Goal: Task Accomplishment & Management: Use online tool/utility

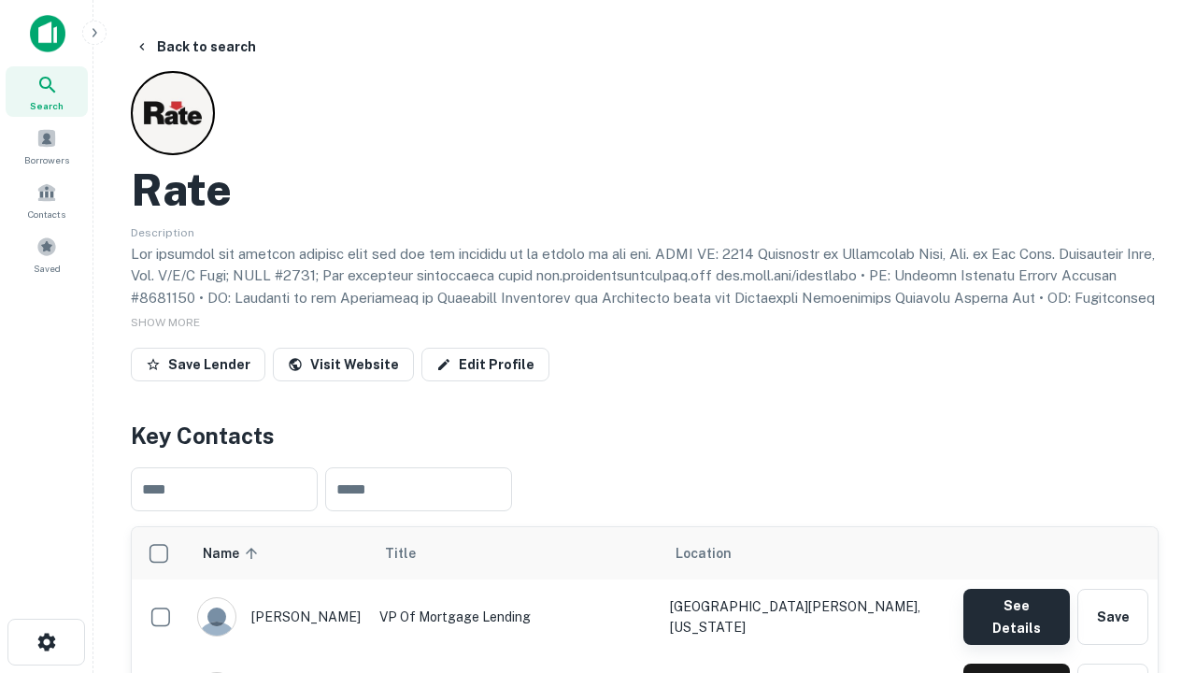
click at [1015, 607] on button "See Details" at bounding box center [1016, 616] width 106 height 56
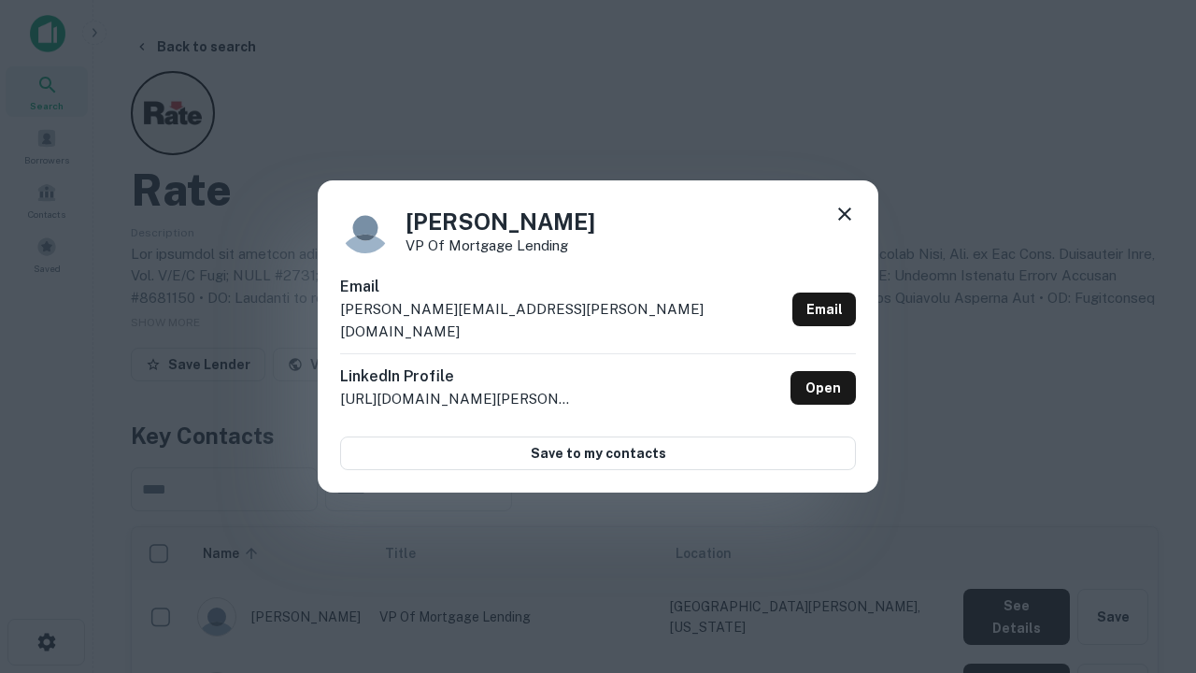
click at [844, 225] on icon at bounding box center [844, 214] width 22 height 22
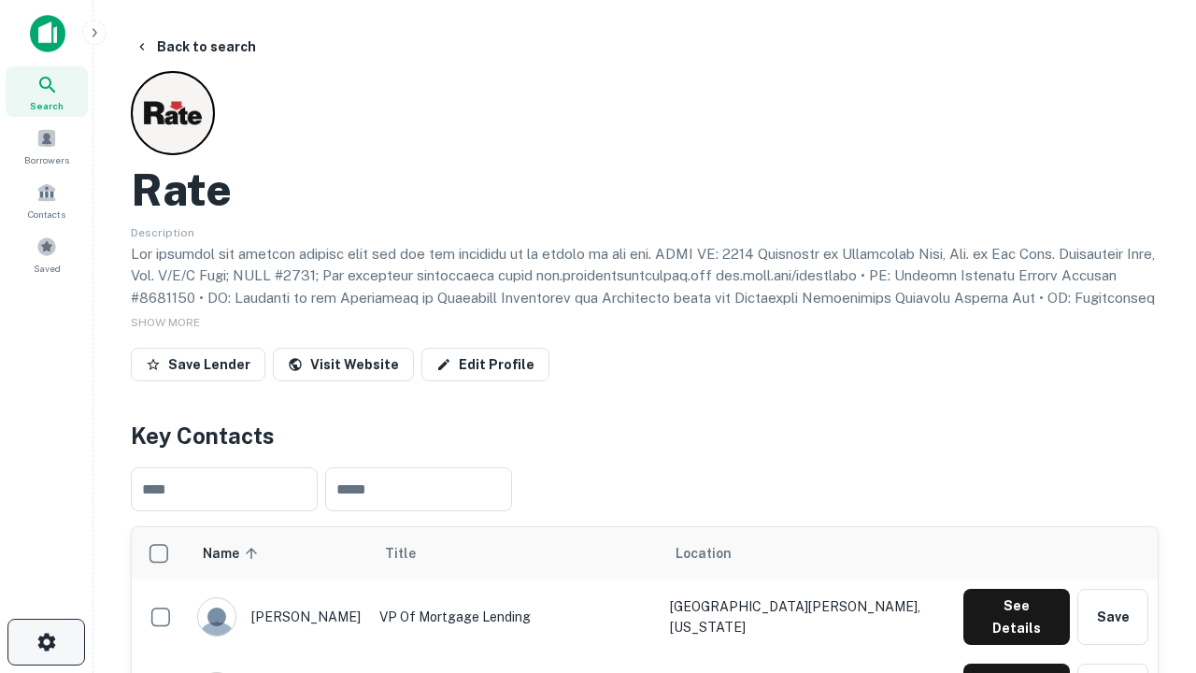
click at [46, 642] on icon "button" at bounding box center [46, 641] width 22 height 22
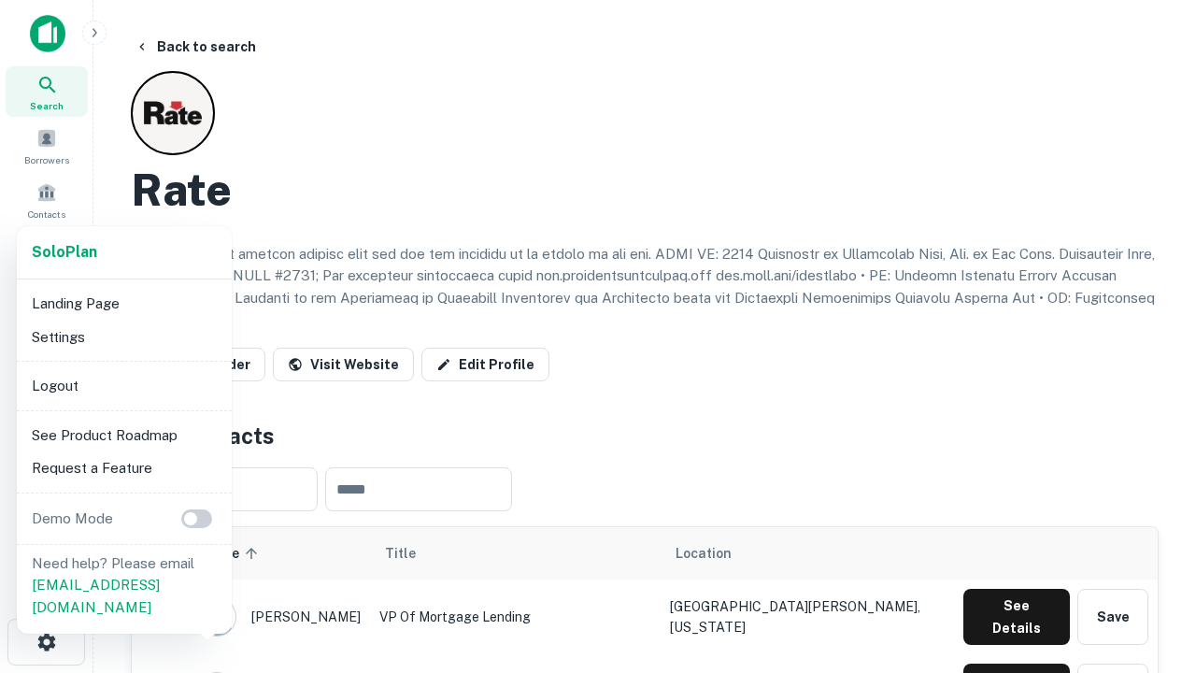
click at [123, 385] on li "Logout" at bounding box center [124, 386] width 200 height 34
